Goal: Check status

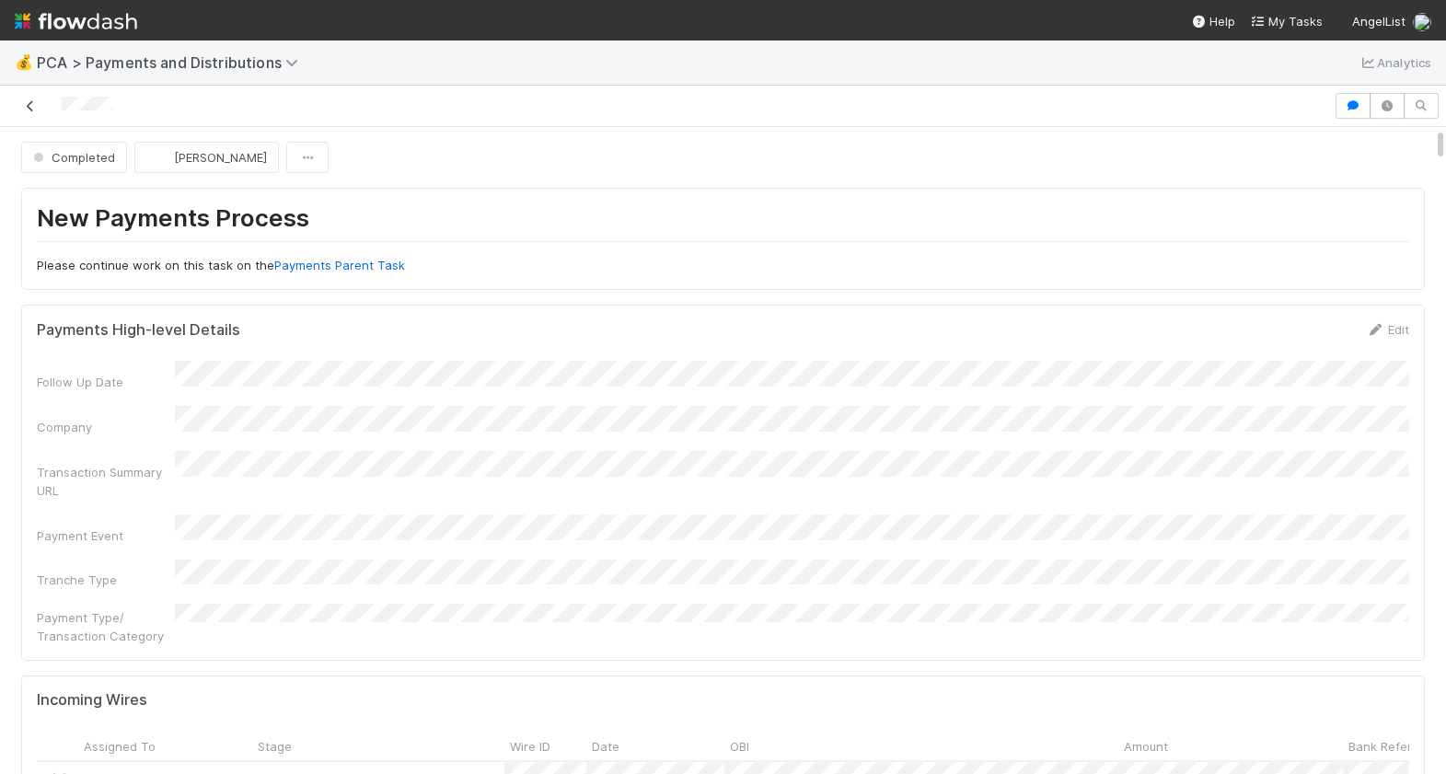
click at [29, 101] on icon at bounding box center [30, 106] width 18 height 12
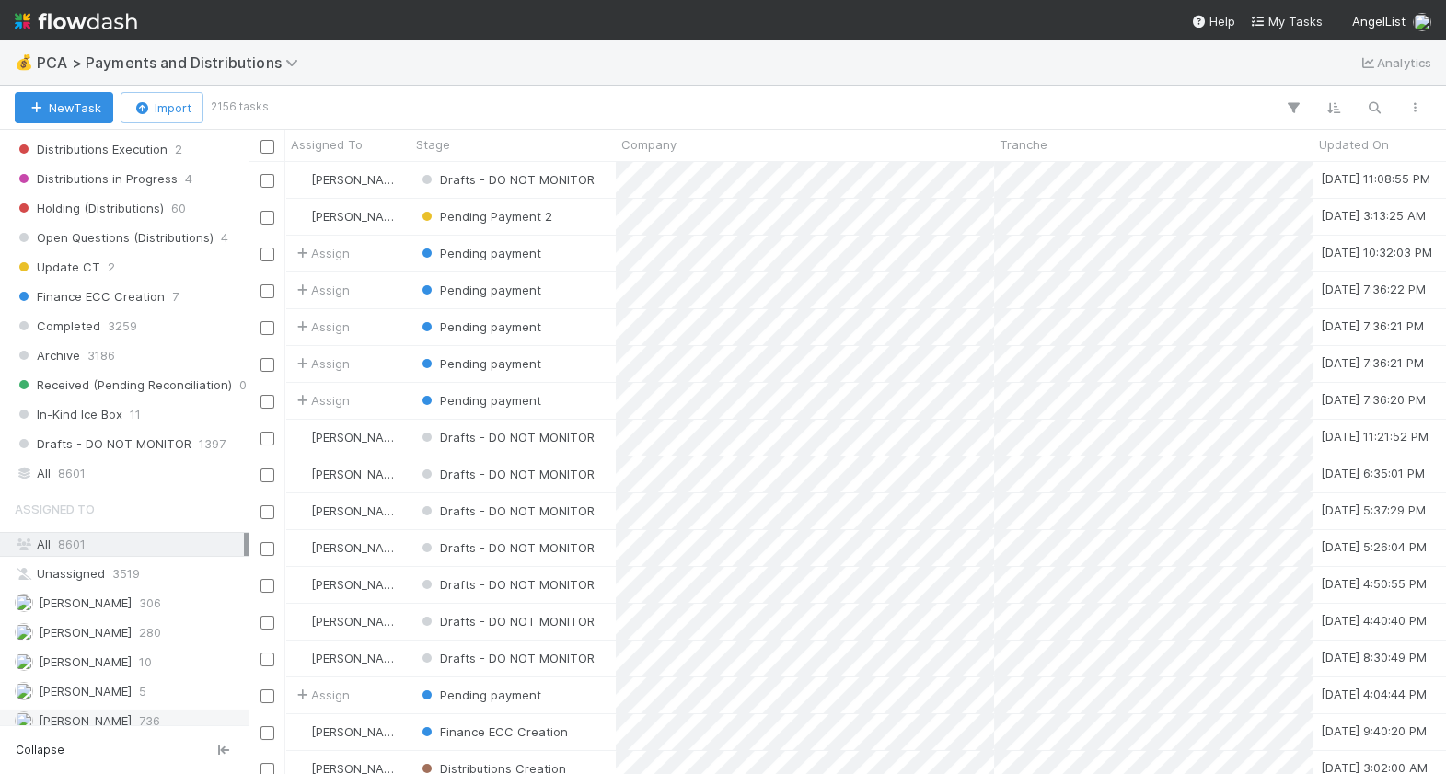
scroll to position [1213, 0]
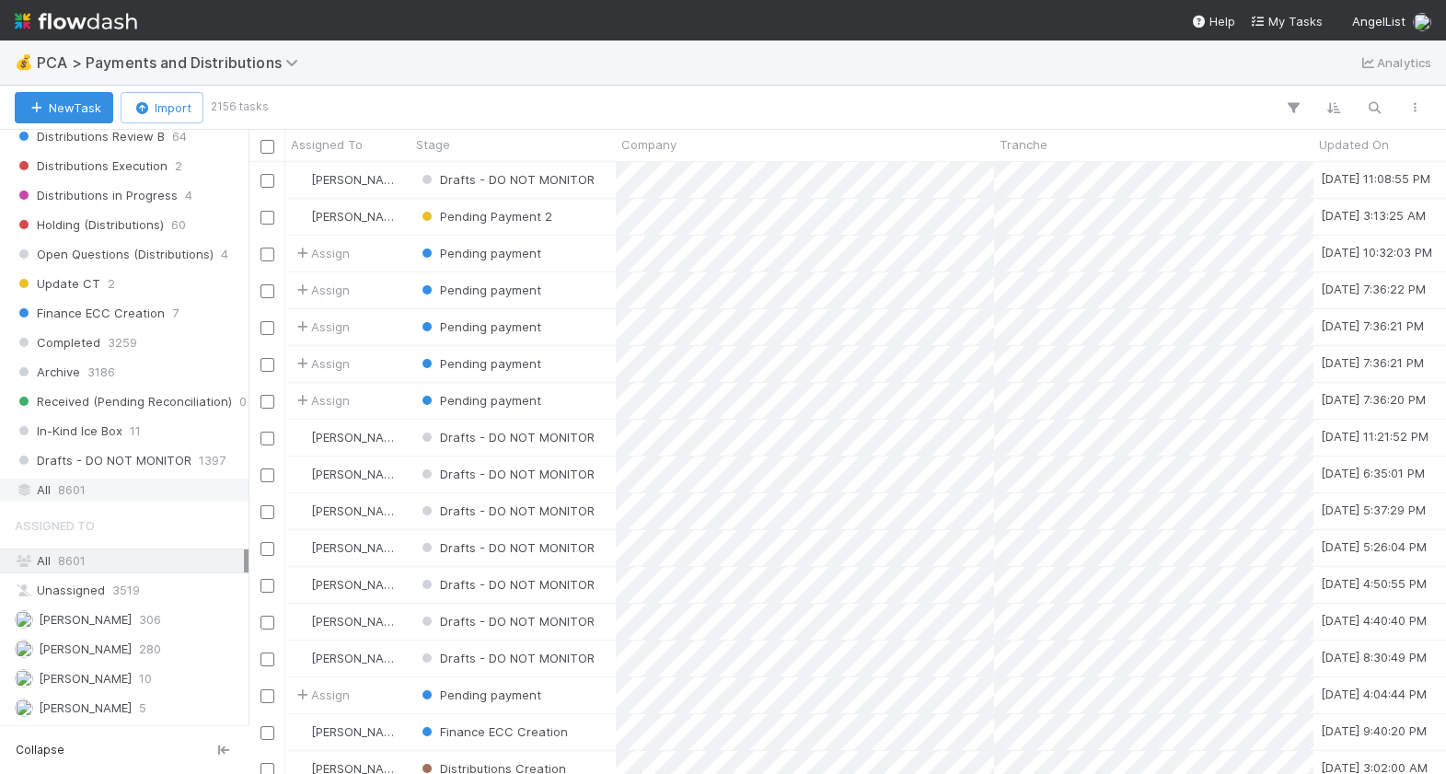
click at [104, 488] on div "All 8601" at bounding box center [129, 490] width 229 height 23
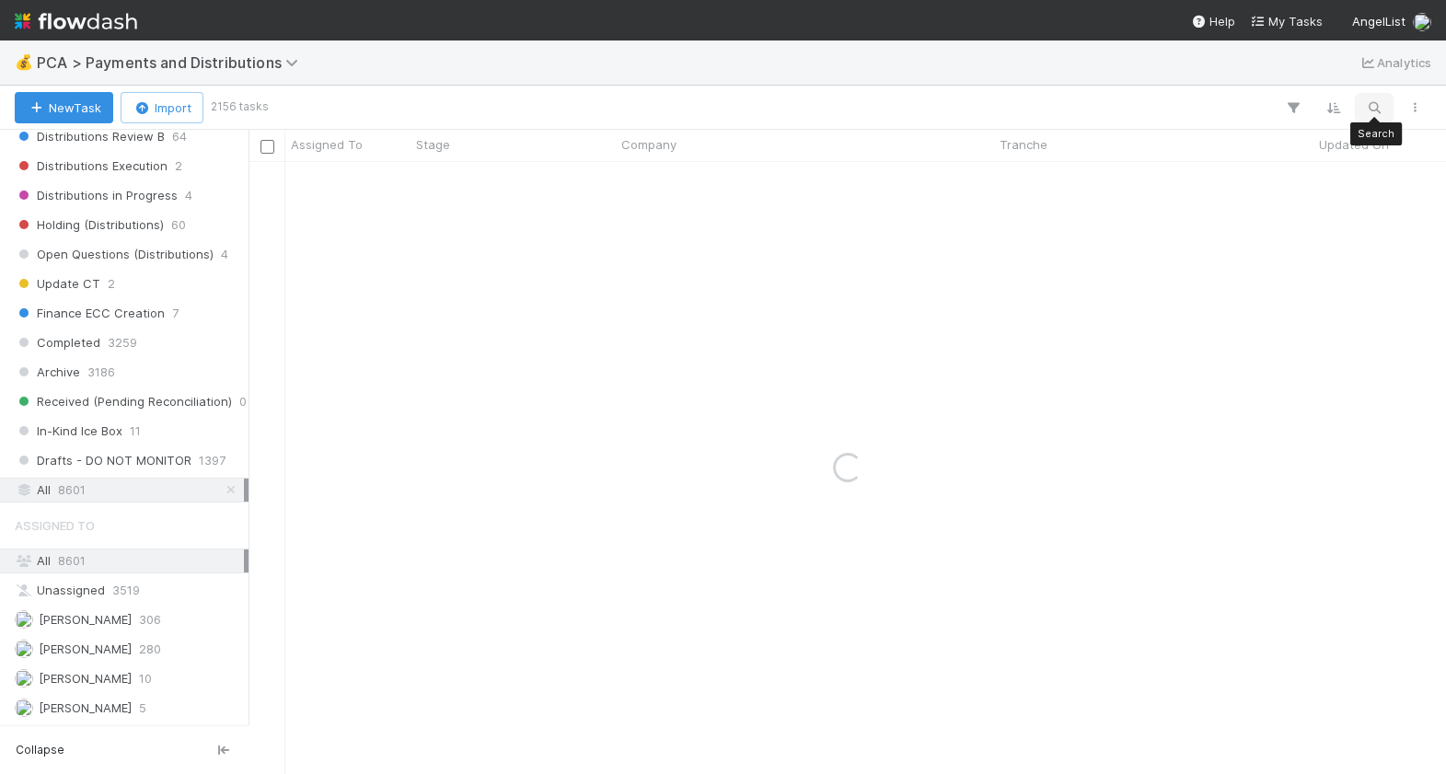
click at [1371, 99] on icon "button" at bounding box center [1374, 107] width 18 height 17
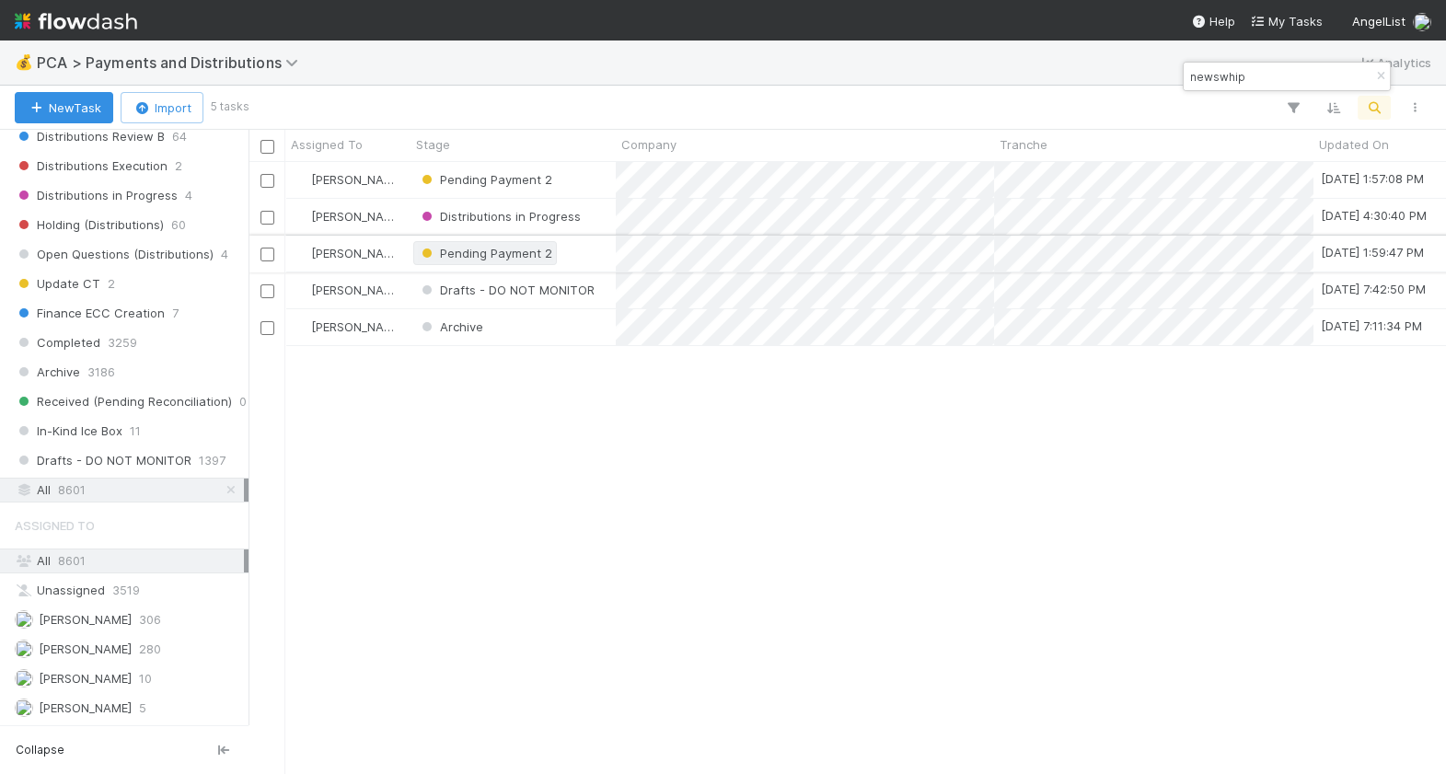
scroll to position [612, 1197]
type input "newswhip"
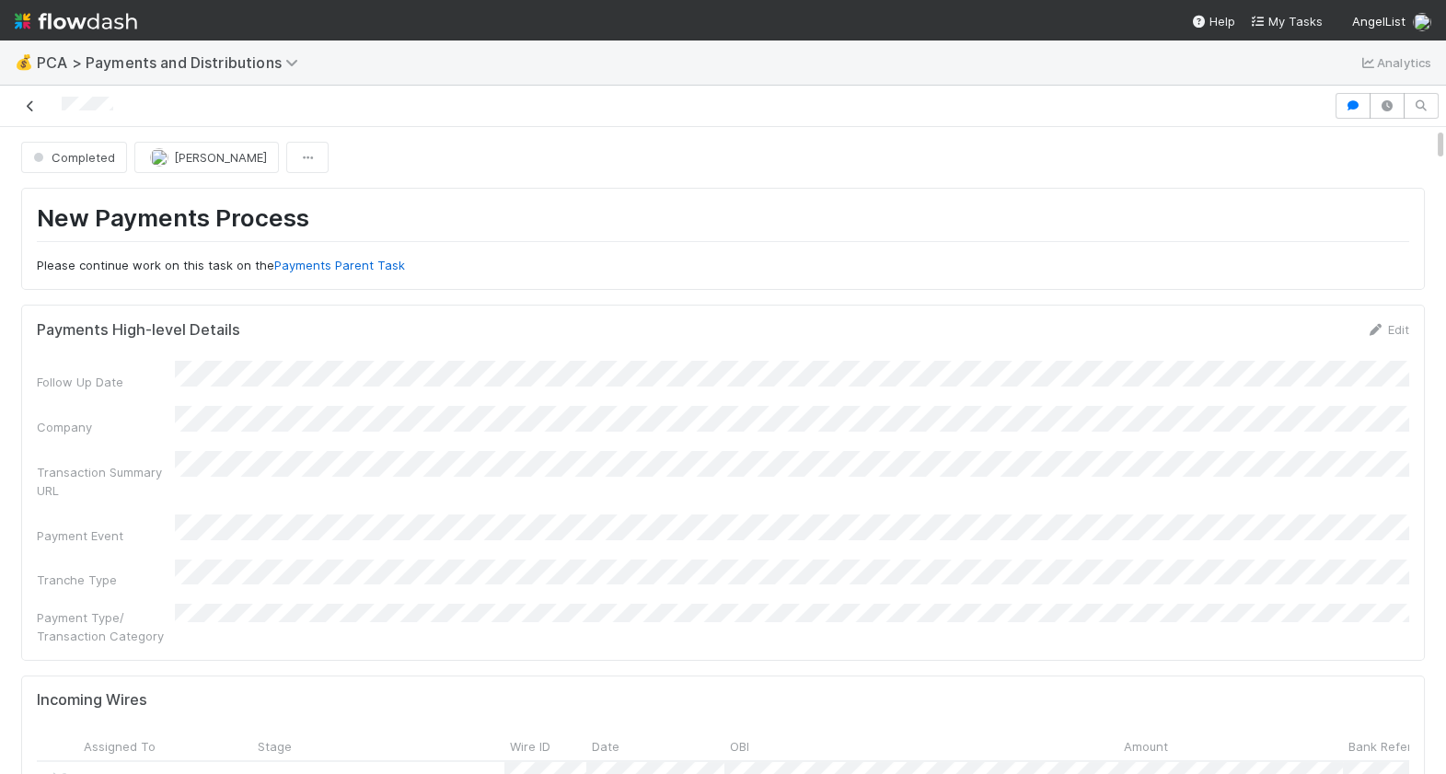
click at [35, 110] on icon at bounding box center [30, 106] width 18 height 12
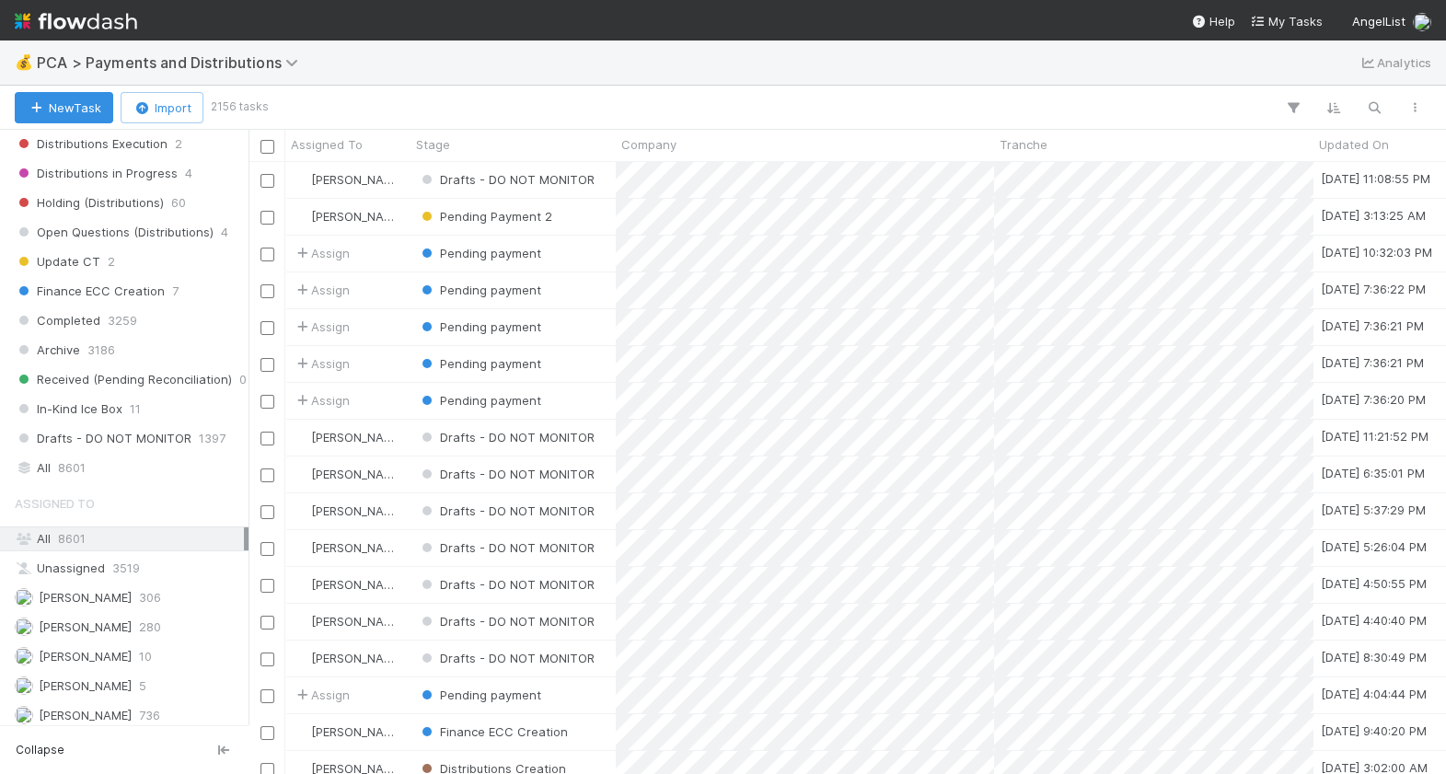
scroll to position [1525, 0]
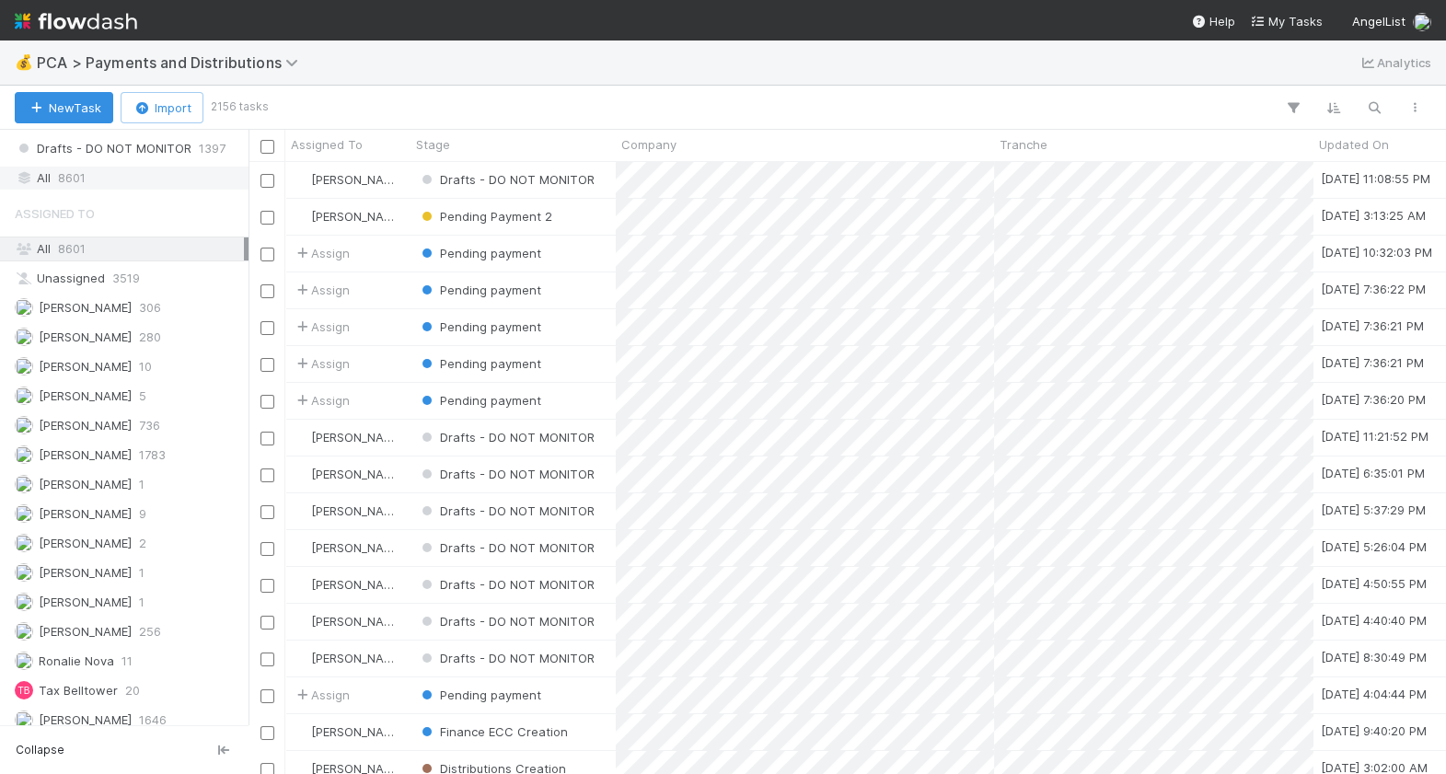
click at [90, 168] on div "All 8601" at bounding box center [129, 178] width 229 height 23
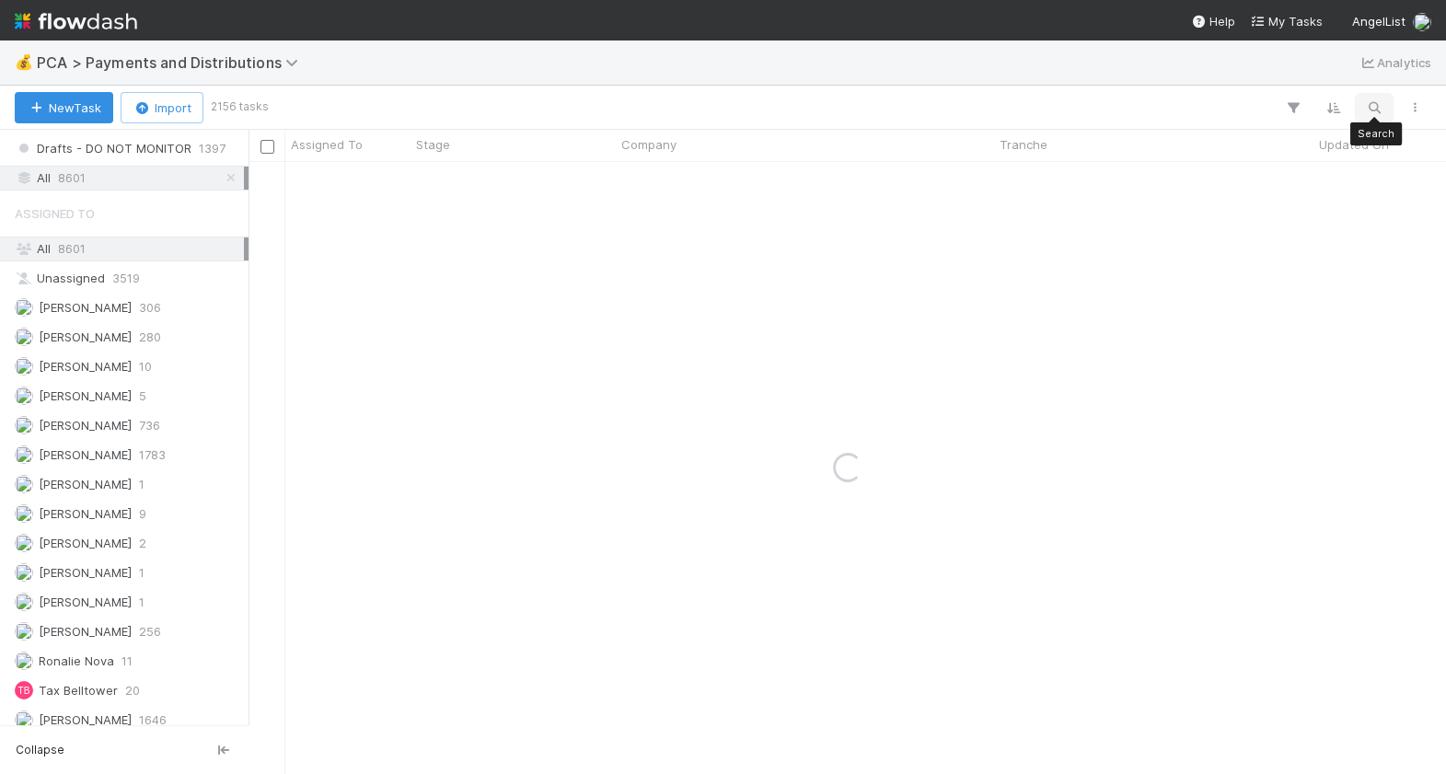
click at [1365, 108] on icon "button" at bounding box center [1374, 107] width 18 height 17
click at [1223, 80] on input "news whip" at bounding box center [1279, 76] width 184 height 22
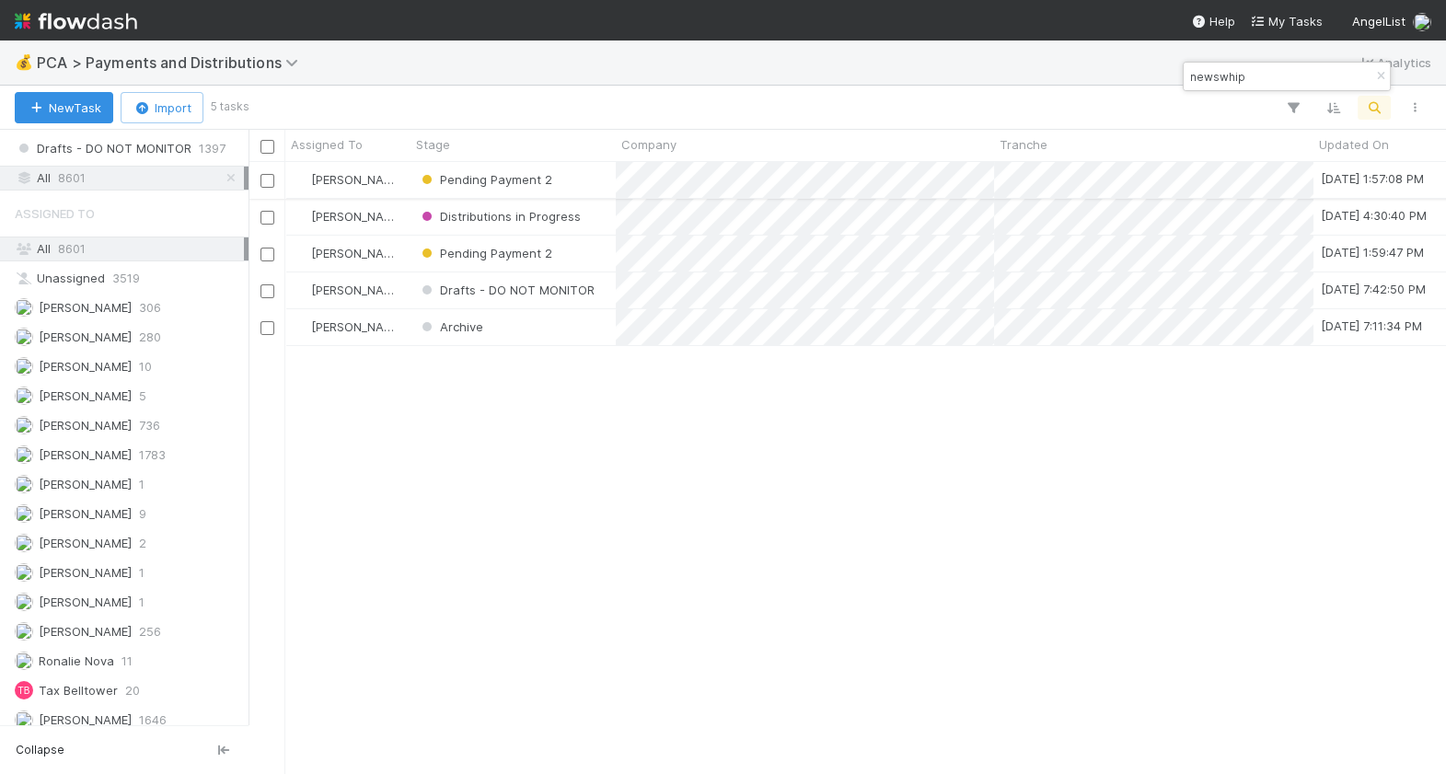
type input "newswhip"
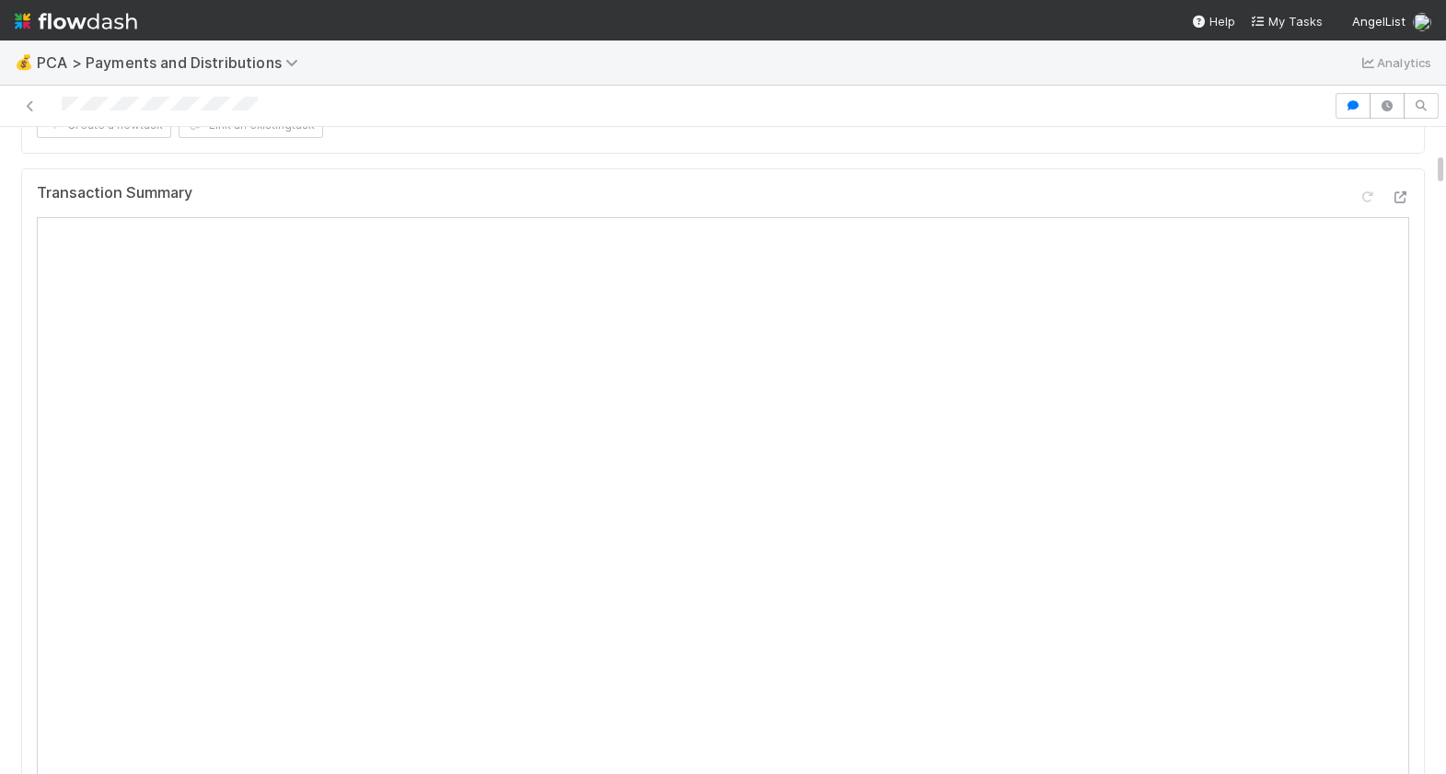
scroll to position [546, 0]
